Goal: Information Seeking & Learning: Learn about a topic

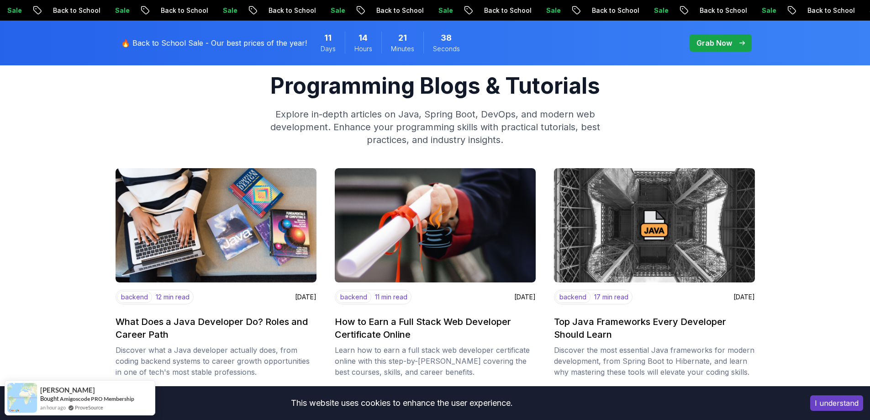
scroll to position [137, 0]
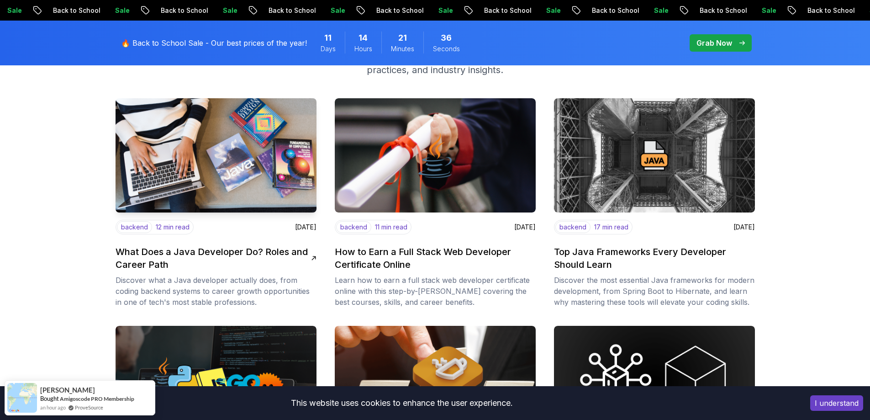
click at [194, 253] on h2 "What Does a Java Developer Do? Roles and Career Path" at bounding box center [214, 258] width 196 height 26
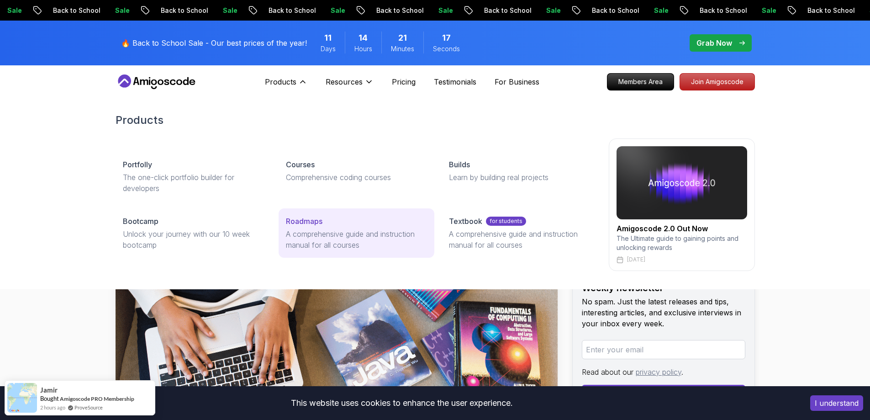
click at [320, 223] on p "Roadmaps" at bounding box center [304, 221] width 37 height 11
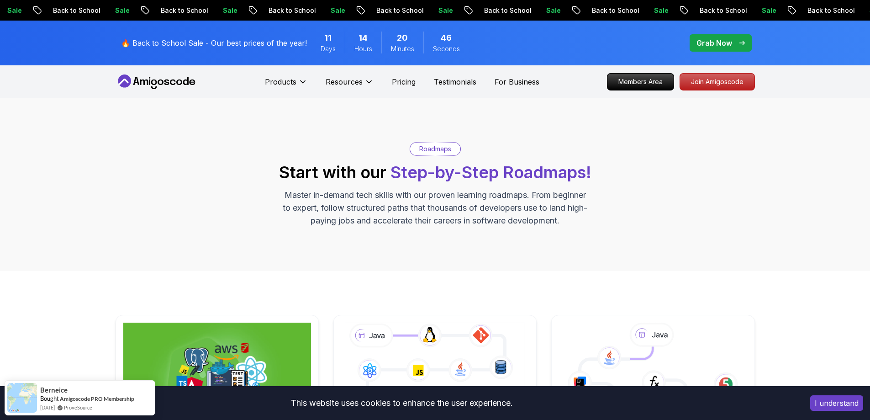
click at [431, 151] on p "Roadmaps" at bounding box center [435, 148] width 32 height 9
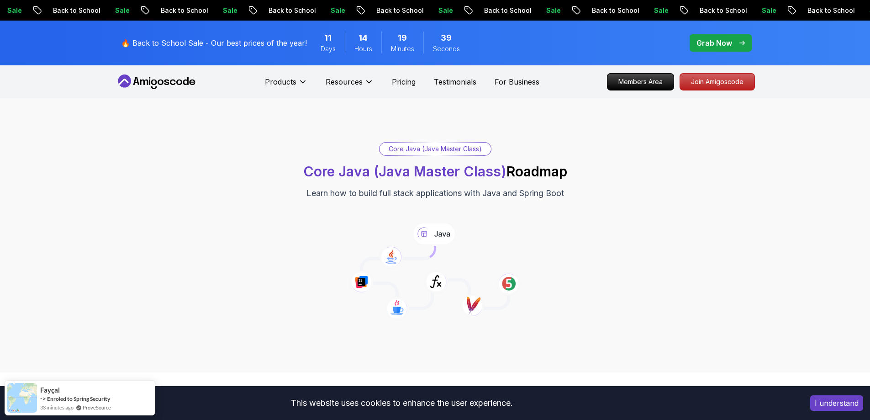
click at [432, 238] on icon at bounding box center [434, 234] width 45 height 24
click at [435, 245] on icon at bounding box center [434, 234] width 45 height 24
click at [395, 285] on icon at bounding box center [434, 277] width 147 height 63
click at [448, 282] on icon at bounding box center [435, 282] width 25 height 24
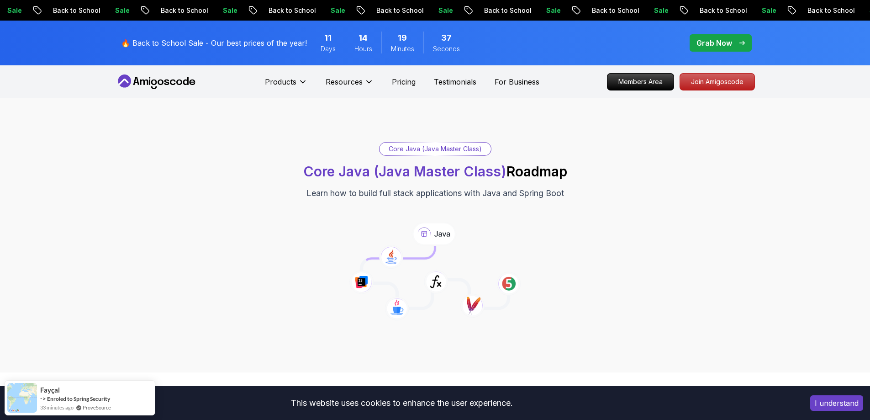
click at [435, 172] on span "Core Java (Java Master Class)" at bounding box center [404, 171] width 203 height 16
click at [538, 186] on div "Core Java (Java Master Class) Core Java (Java Master Class) Roadmap Learn how t…" at bounding box center [436, 171] width 640 height 58
click at [554, 178] on h1 "Core Java (Java Master Class) Roadmap" at bounding box center [435, 171] width 264 height 16
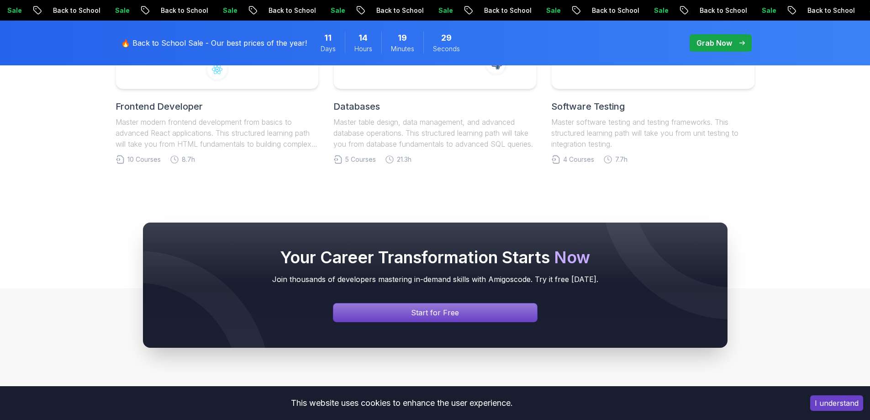
scroll to position [3785, 0]
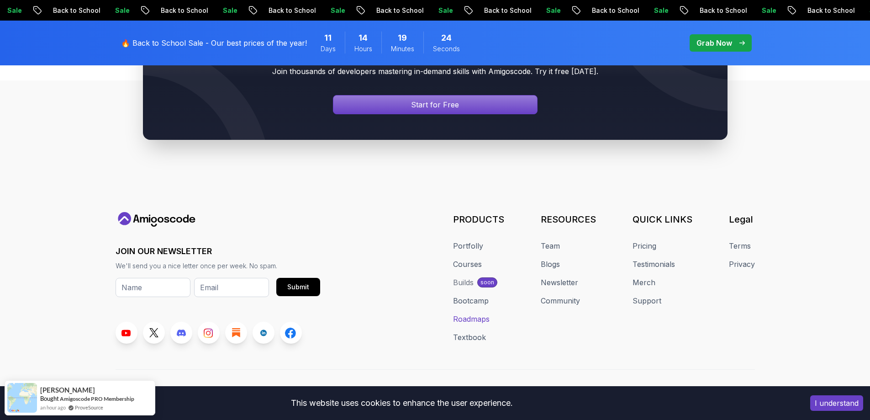
click at [472, 313] on link "Roadmaps" at bounding box center [471, 318] width 37 height 11
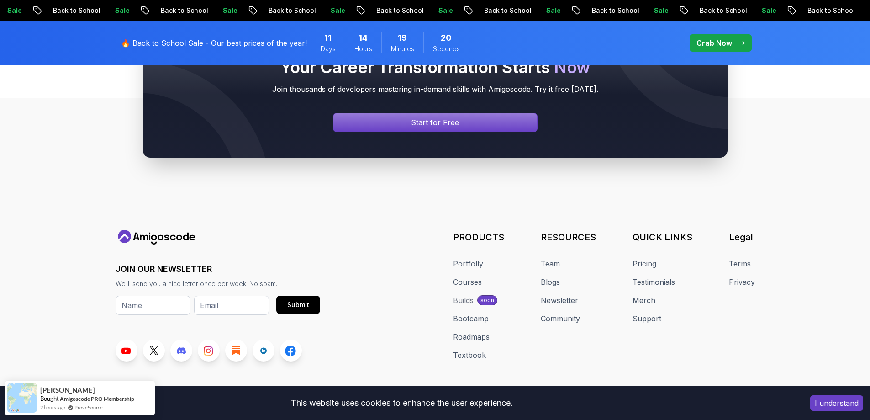
scroll to position [1003, 0]
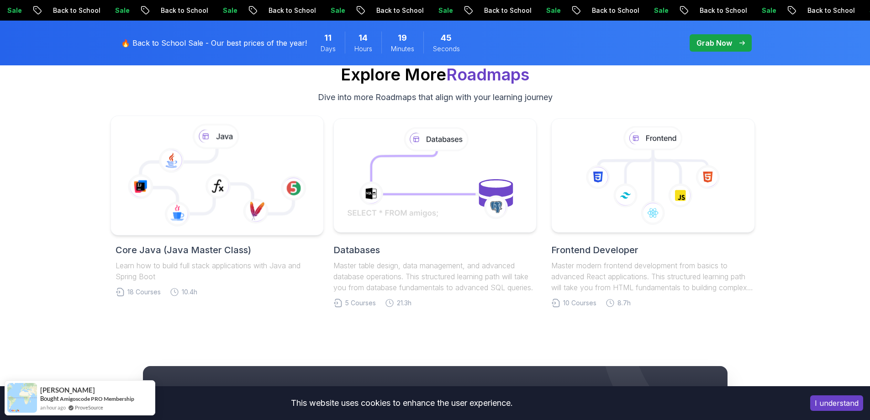
scroll to position [4203, 0]
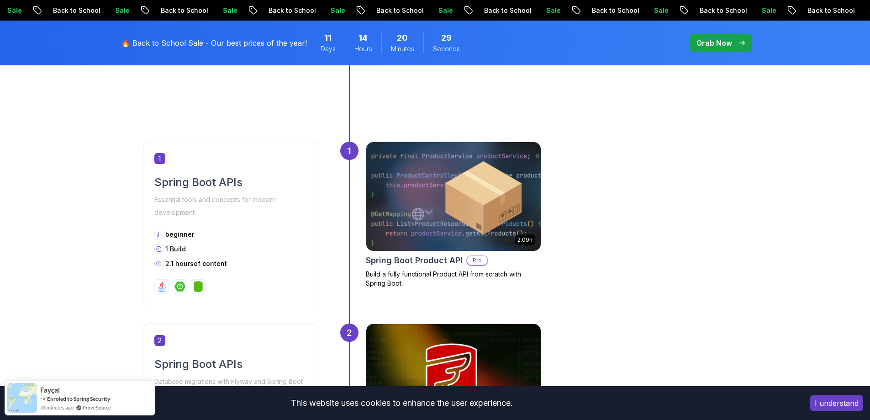
scroll to position [411, 0]
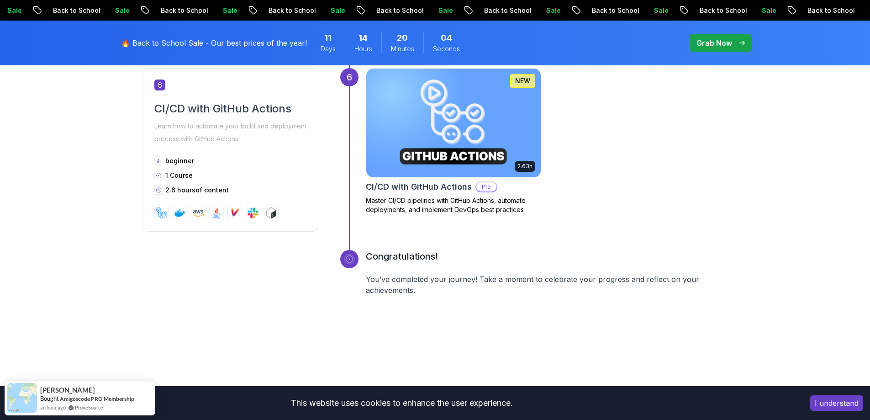
scroll to position [1827, 0]
